Goal: Find specific page/section

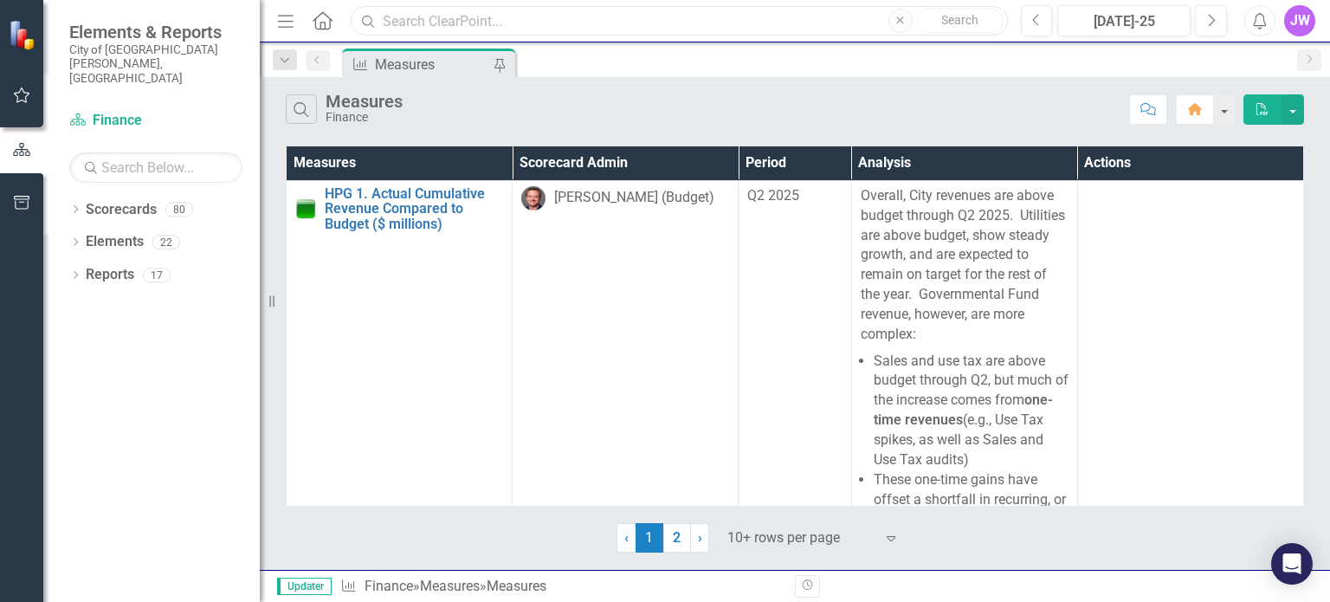
click at [488, 24] on input "text" at bounding box center [679, 21] width 656 height 30
type input "c"
type input "a"
type input "t"
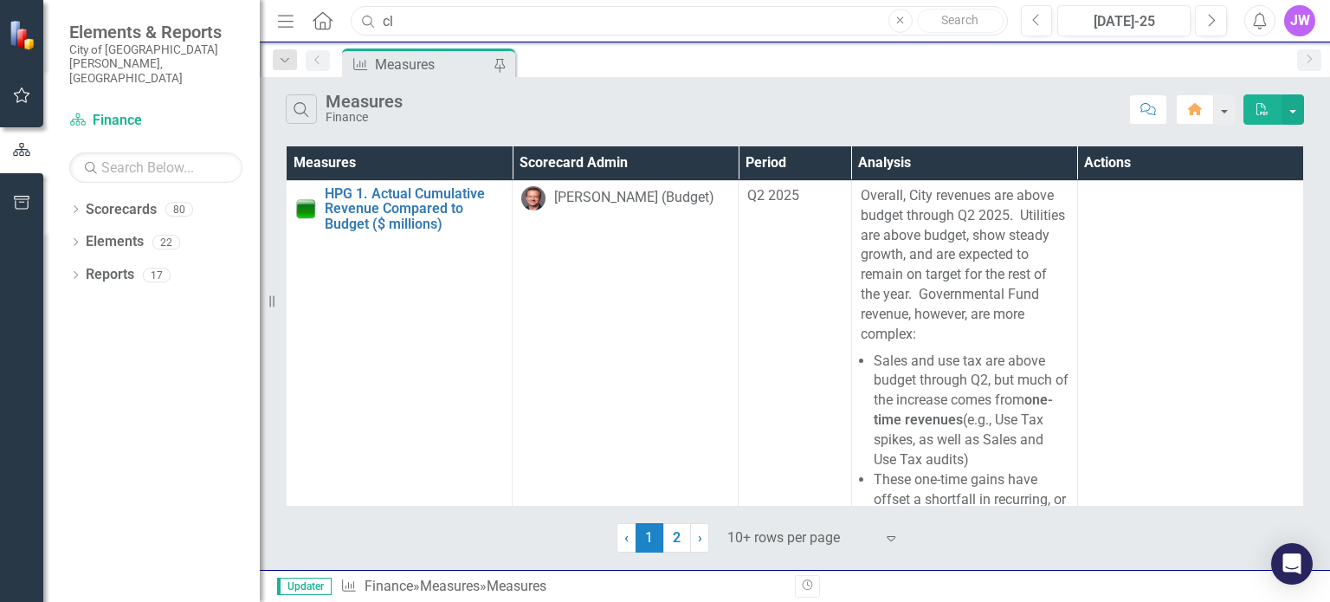
type input "c"
click at [479, 28] on input "text" at bounding box center [679, 21] width 656 height 30
type input "c"
type input "city give"
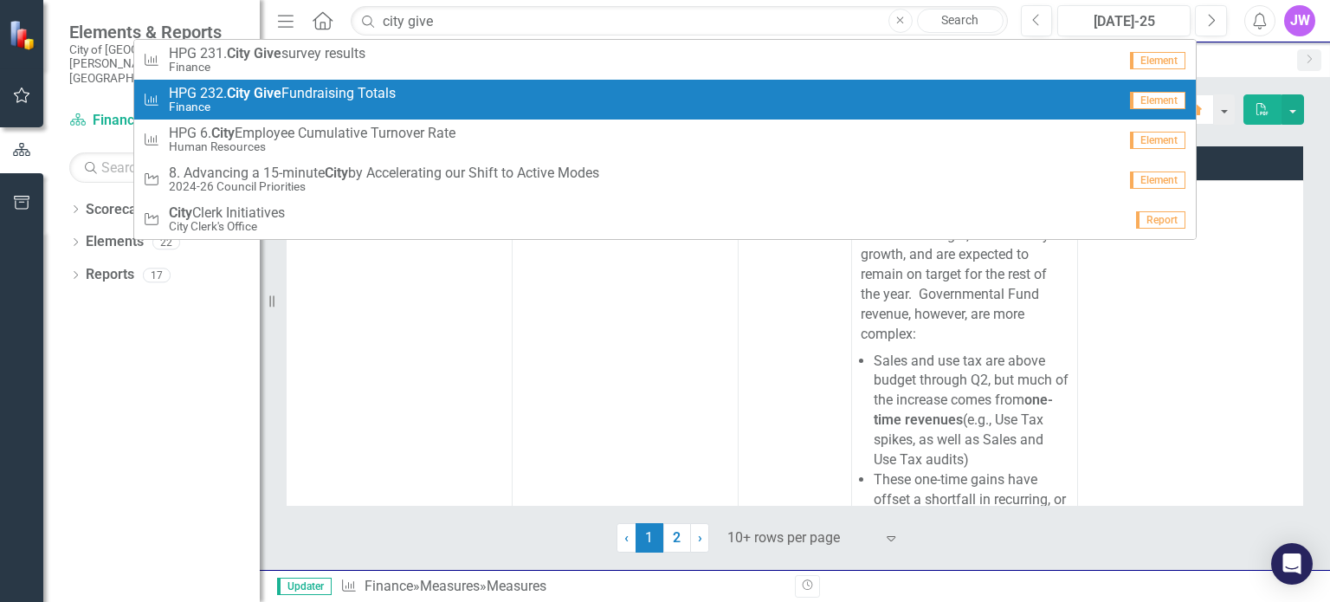
click at [329, 93] on span "HPG 232. City Give Fundraising Totals" at bounding box center [282, 94] width 227 height 16
